Goal: Information Seeking & Learning: Learn about a topic

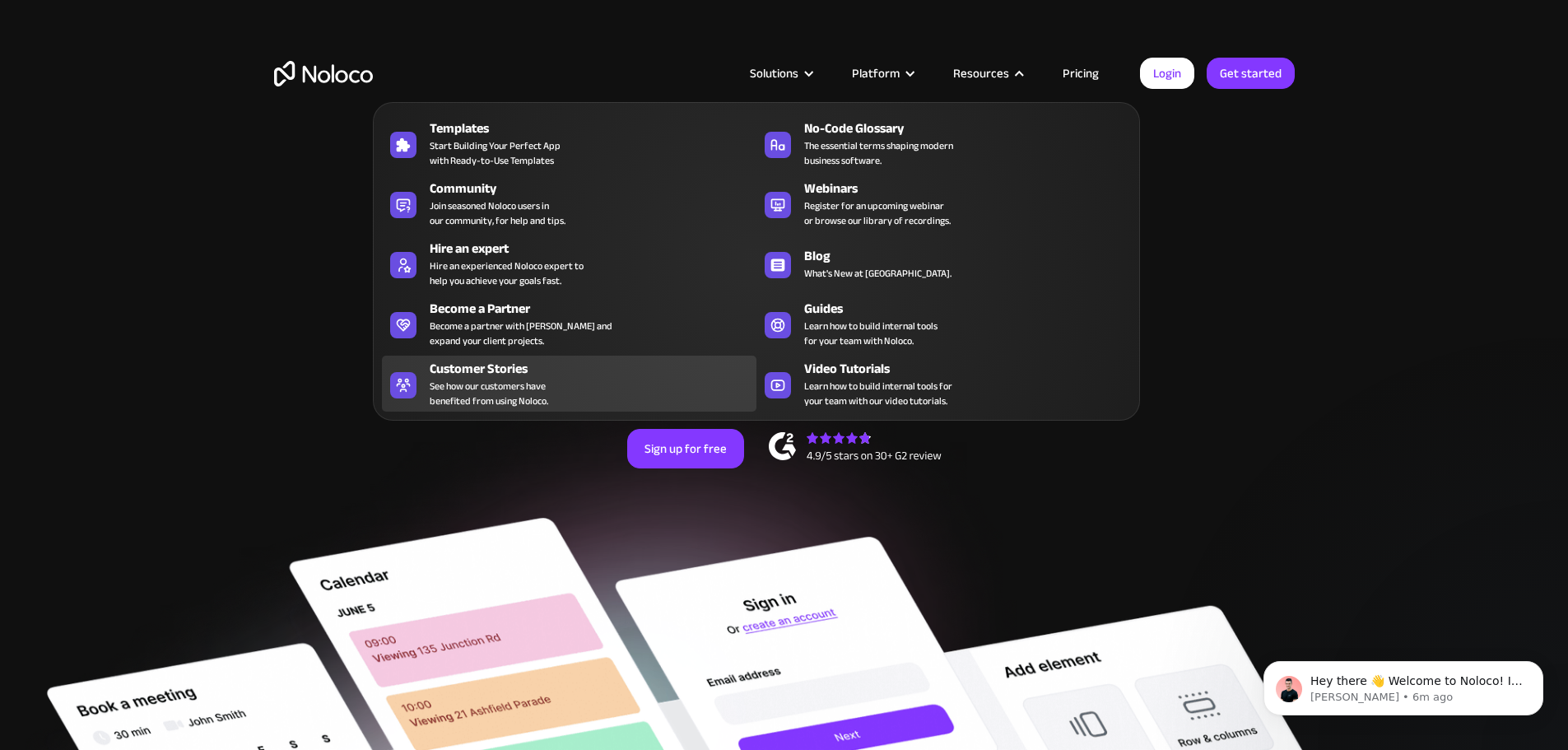
click at [496, 396] on span "See how our customers have benefited from using Noloco." at bounding box center [489, 394] width 118 height 30
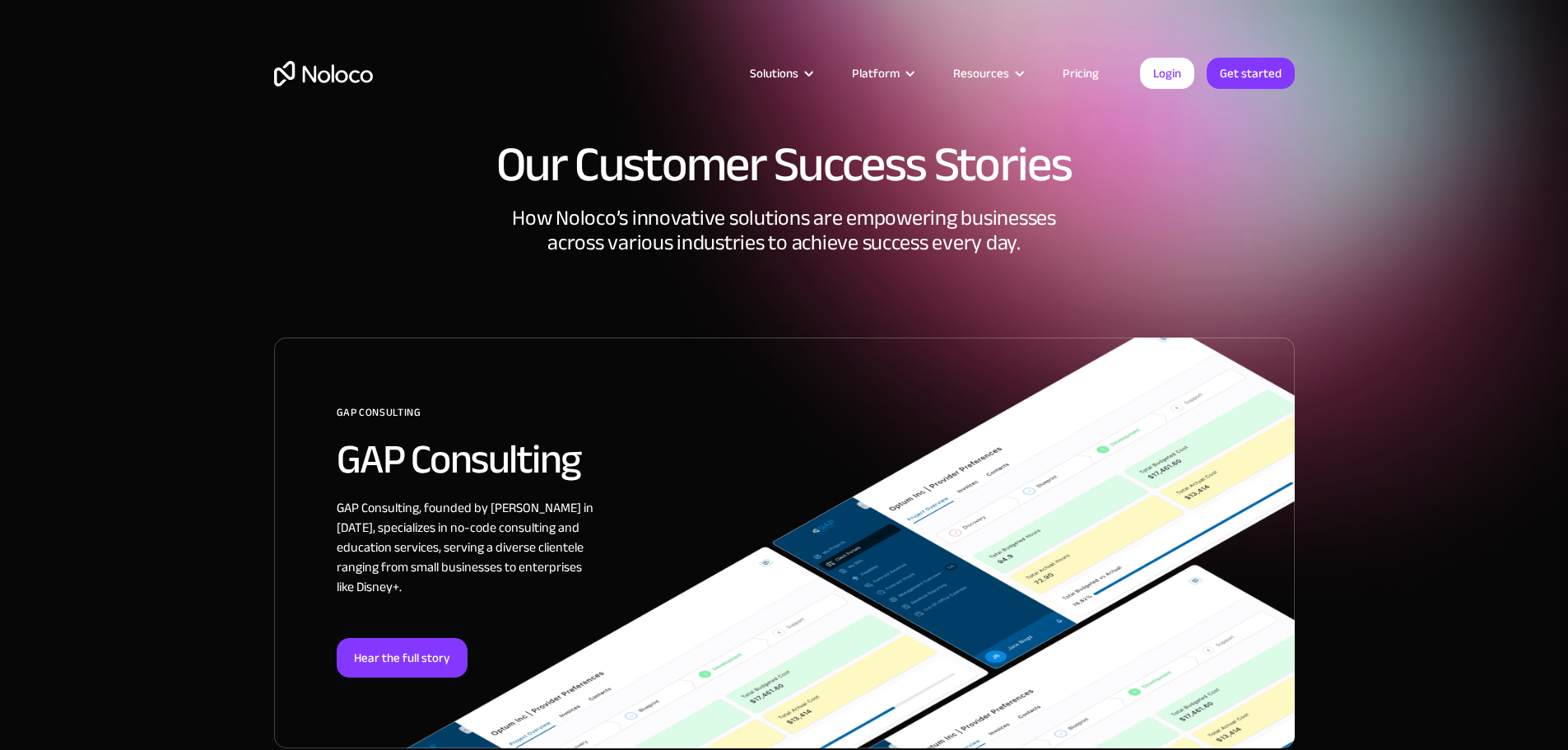
click at [730, 216] on div "How Noloco’s innovative solutions are empowering businesses across various indu…" at bounding box center [784, 271] width 1020 height 132
